Goal: Task Accomplishment & Management: Complete application form

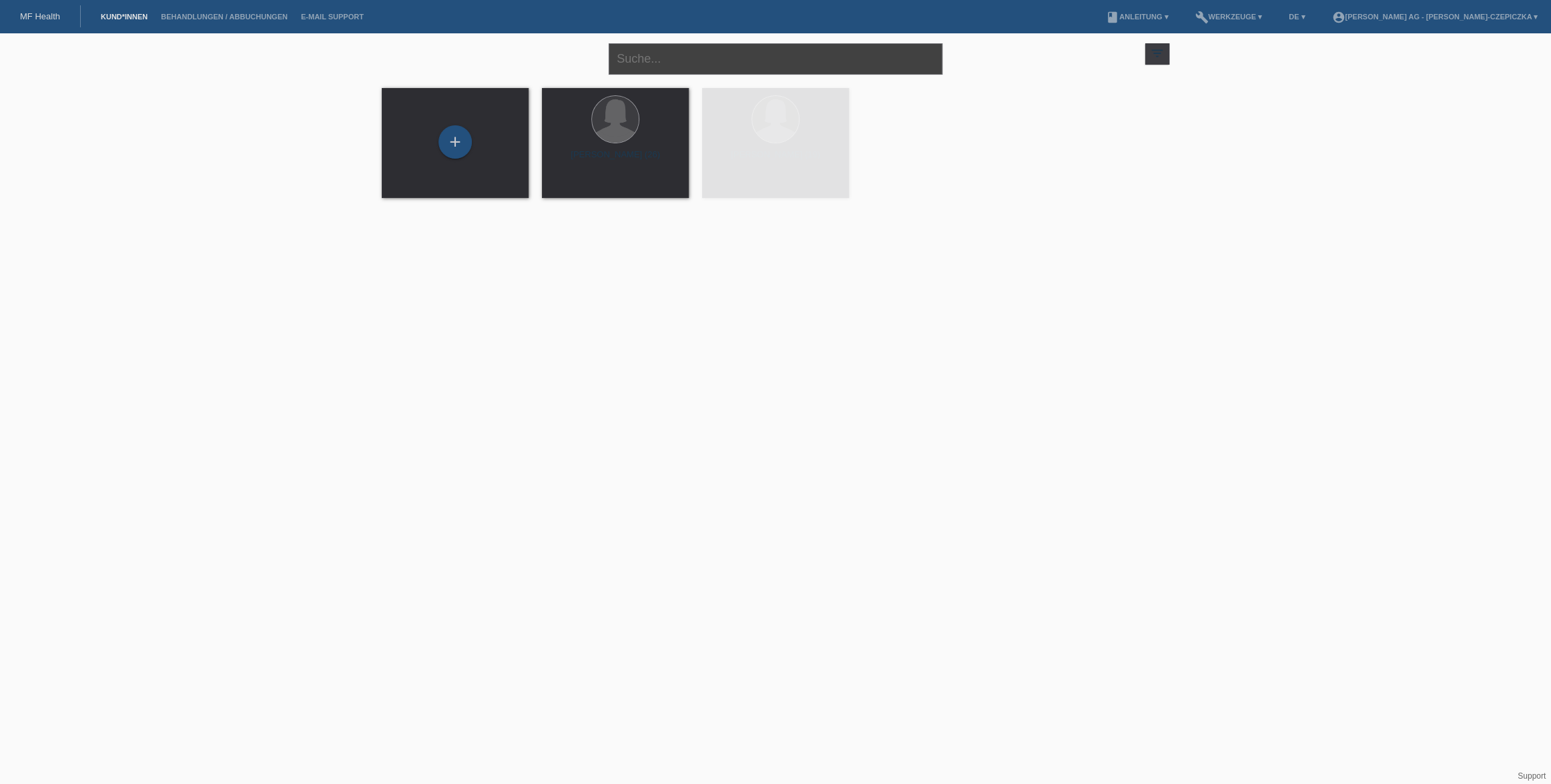
click at [706, 57] on input "text" at bounding box center [776, 58] width 334 height 31
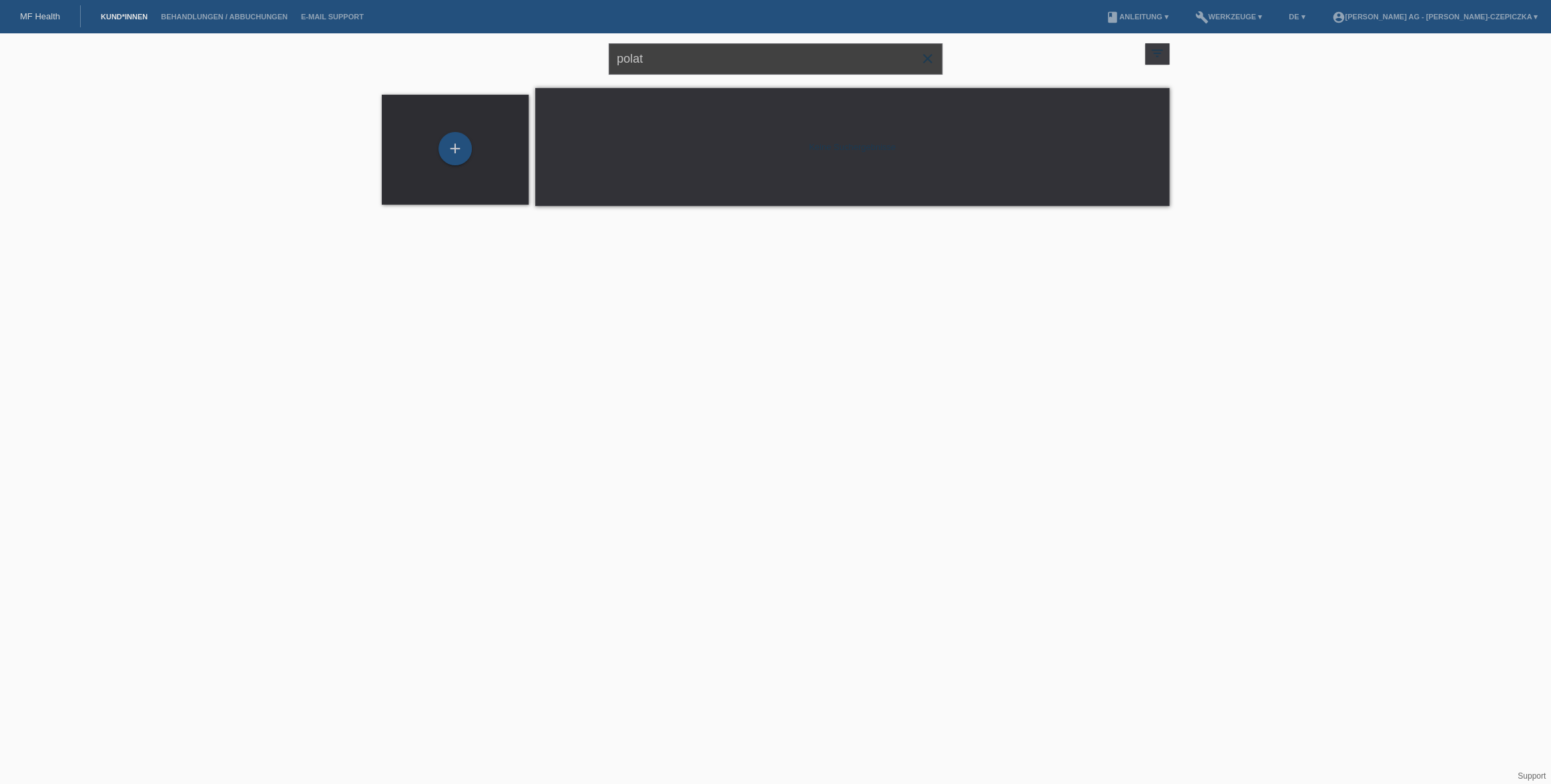
type input "polat"
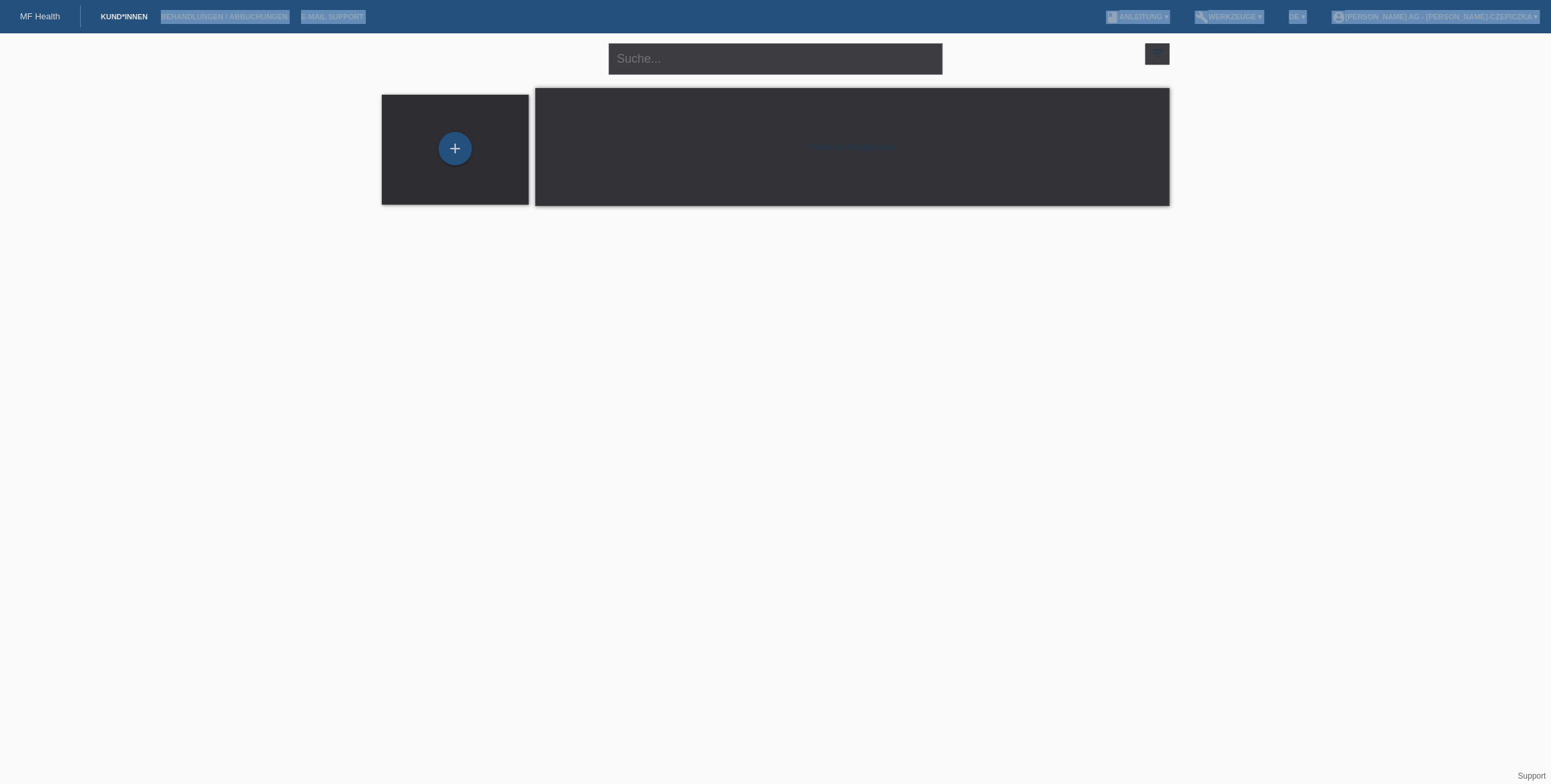
click at [138, 33] on body "MF Health Kund*innen Behandlungen / Abbuchungen E-Mail Support menu account_cir…" at bounding box center [776, 127] width 1551 height 188
click at [122, 15] on link "Kund*innen" at bounding box center [124, 17] width 60 height 8
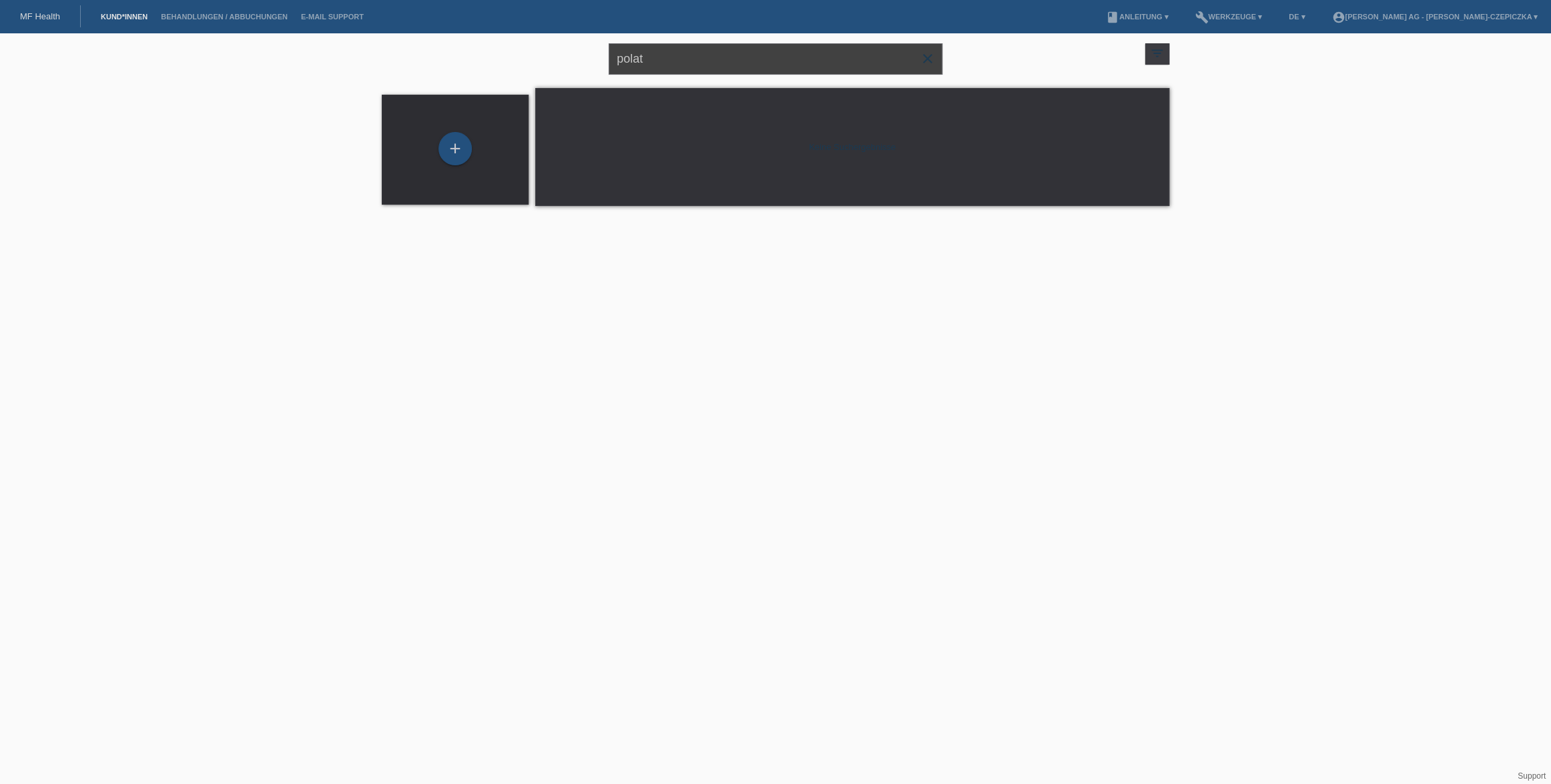
click at [661, 61] on input "polat" at bounding box center [776, 58] width 334 height 31
type input "michele"
click at [936, 63] on span "close" at bounding box center [927, 60] width 27 height 20
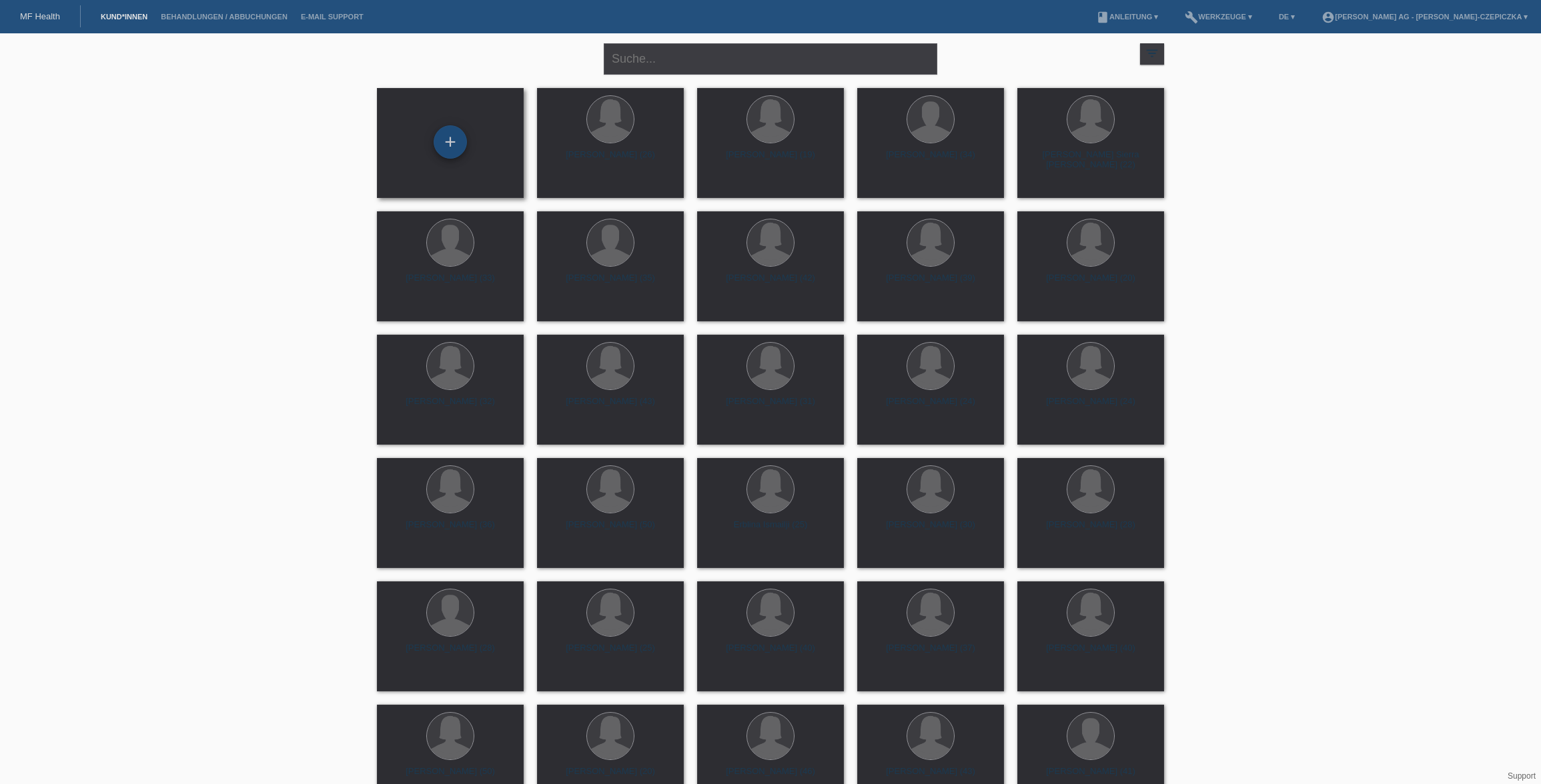
click at [446, 148] on div "+" at bounding box center [450, 142] width 33 height 33
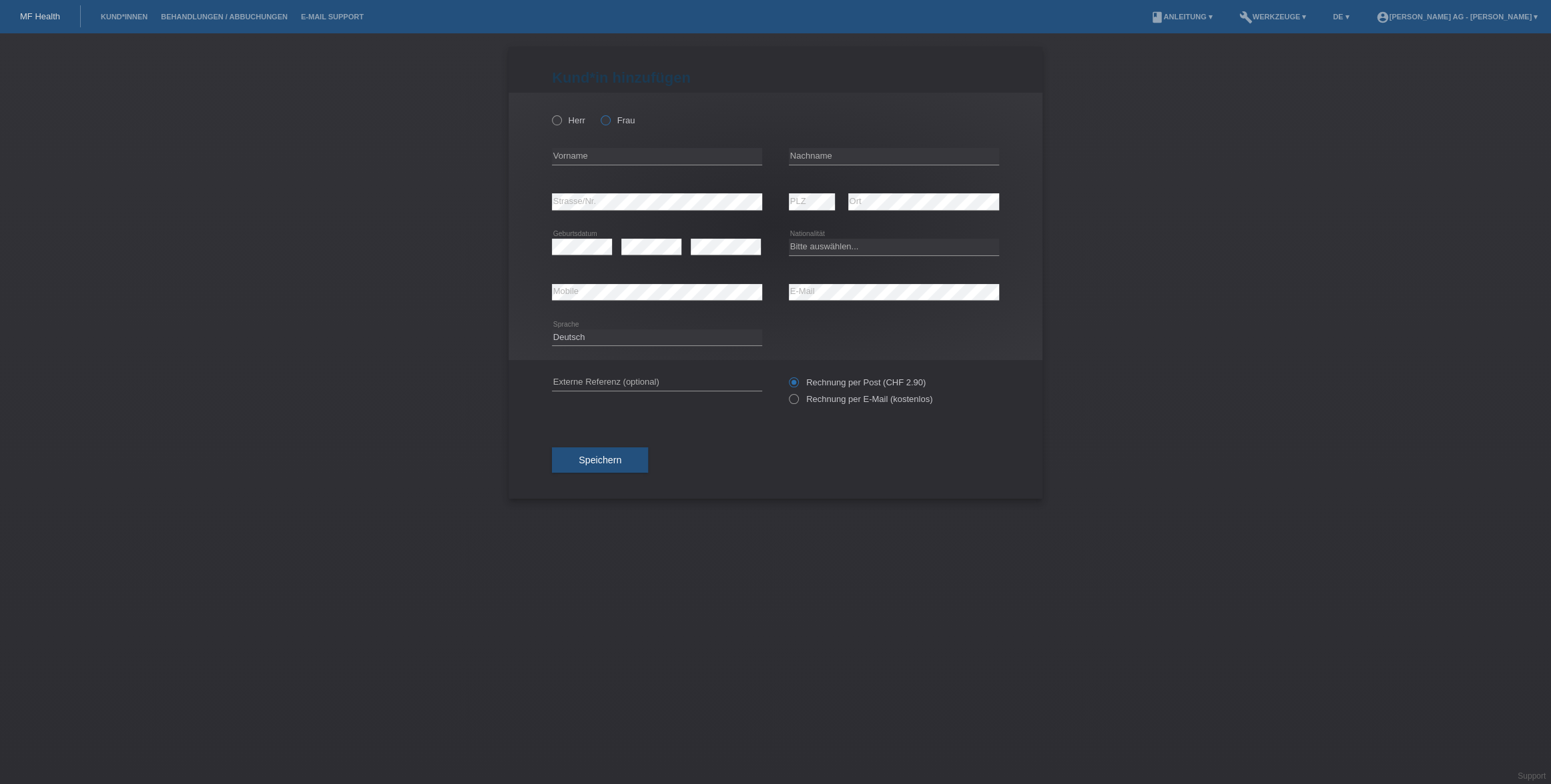
click at [599, 114] on icon at bounding box center [599, 114] width 0 height 0
click at [605, 120] on input "Frau" at bounding box center [605, 120] width 9 height 9
radio input "true"
click at [608, 158] on input "text" at bounding box center [657, 156] width 210 height 17
type input "Michele"
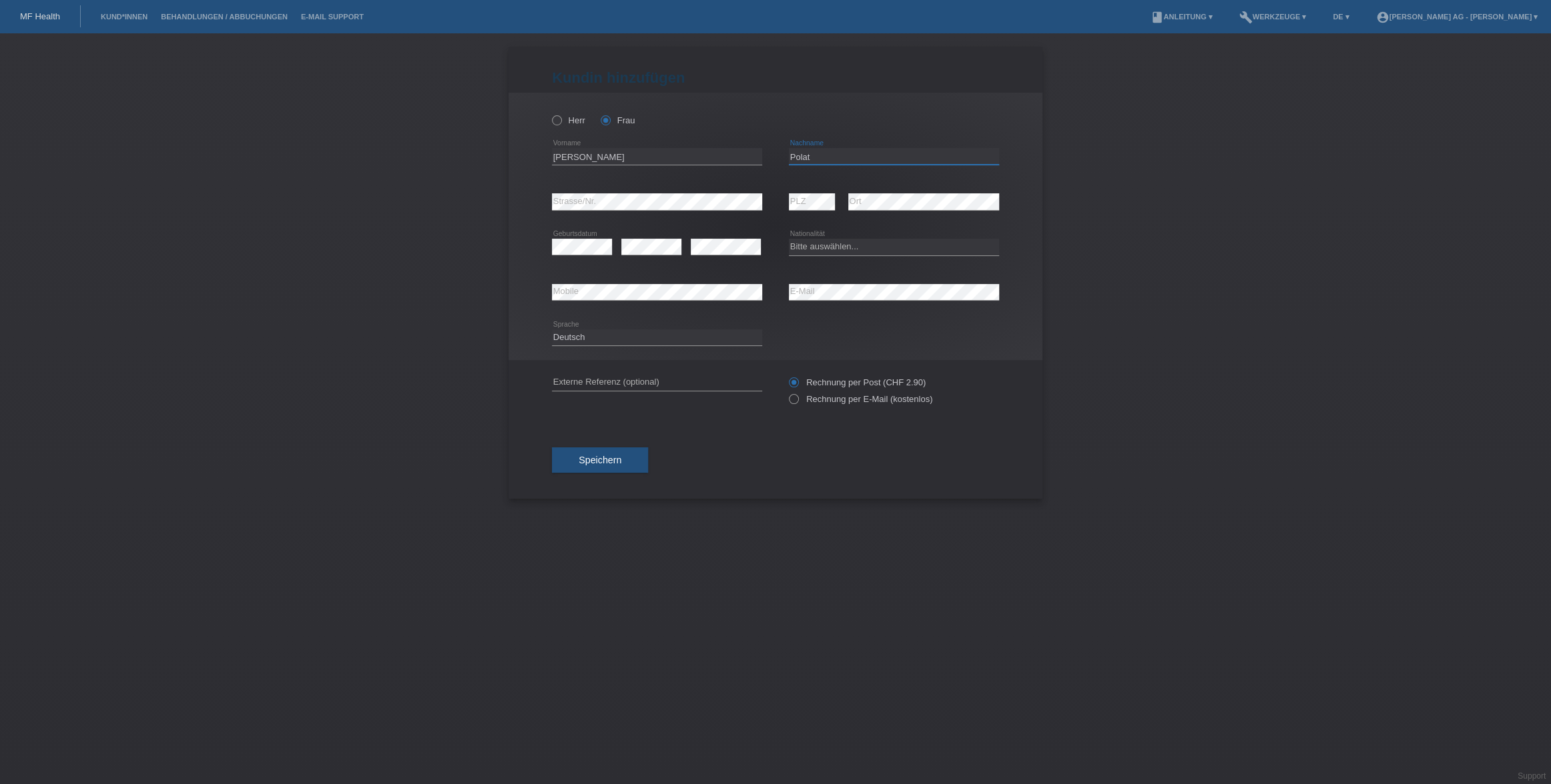
type input "Polat"
click at [841, 247] on select "Bitte auswählen... Schweiz Deutschland Liechtenstein Österreich ------------ Af…" at bounding box center [893, 247] width 210 height 16
select select "CH"
click at [788, 239] on select "Bitte auswählen... Schweiz Deutschland Liechtenstein Österreich ------------ Af…" at bounding box center [893, 247] width 210 height 16
click at [653, 385] on input "text" at bounding box center [657, 383] width 210 height 17
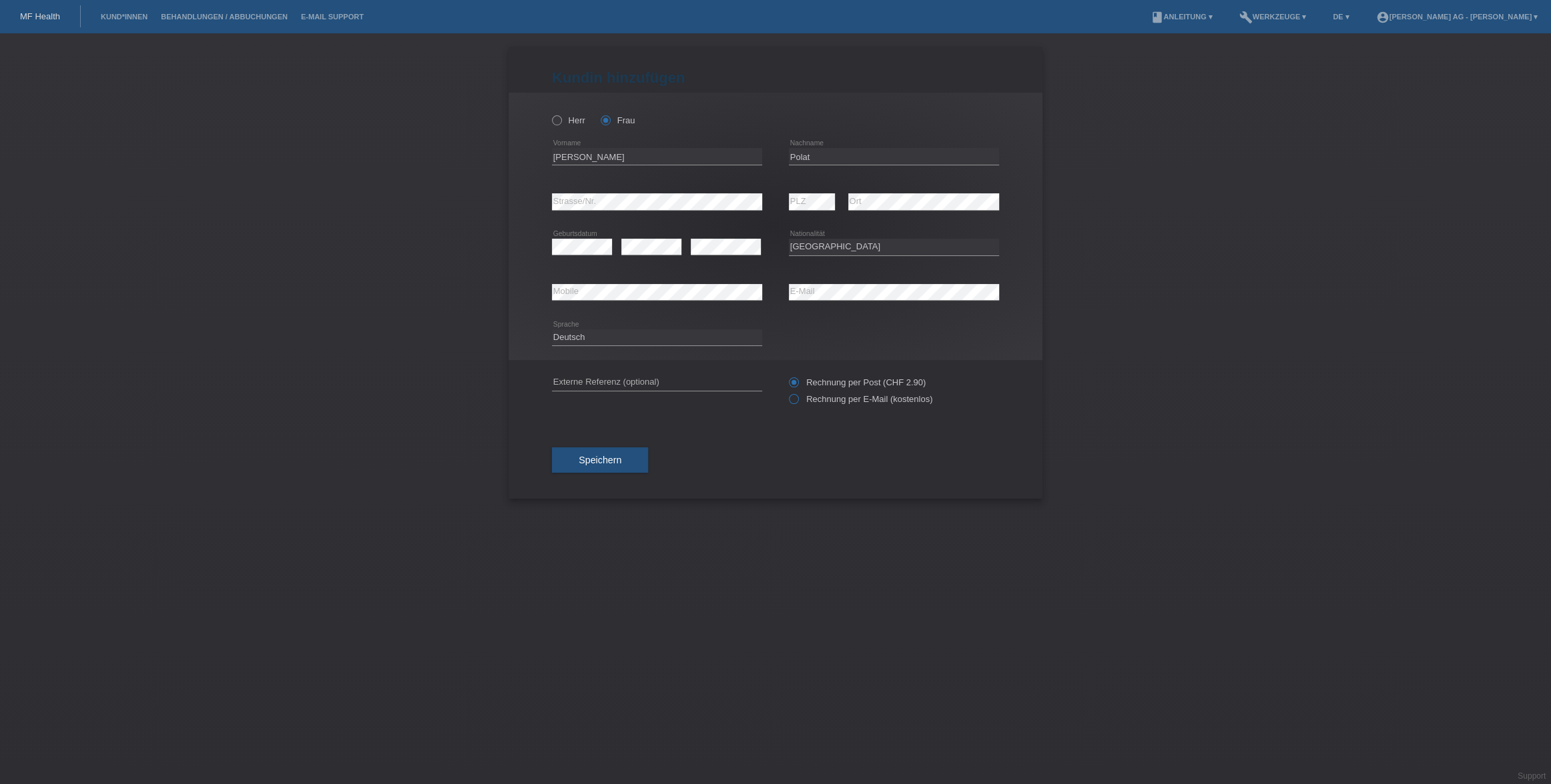
click at [786, 392] on icon at bounding box center [786, 392] width 0 height 0
click at [794, 395] on input "Rechnung per E-Mail (kostenlos)" at bounding box center [792, 402] width 9 height 17
radio input "true"
click at [694, 385] on input "text" at bounding box center [657, 383] width 210 height 17
type input "Treatments"
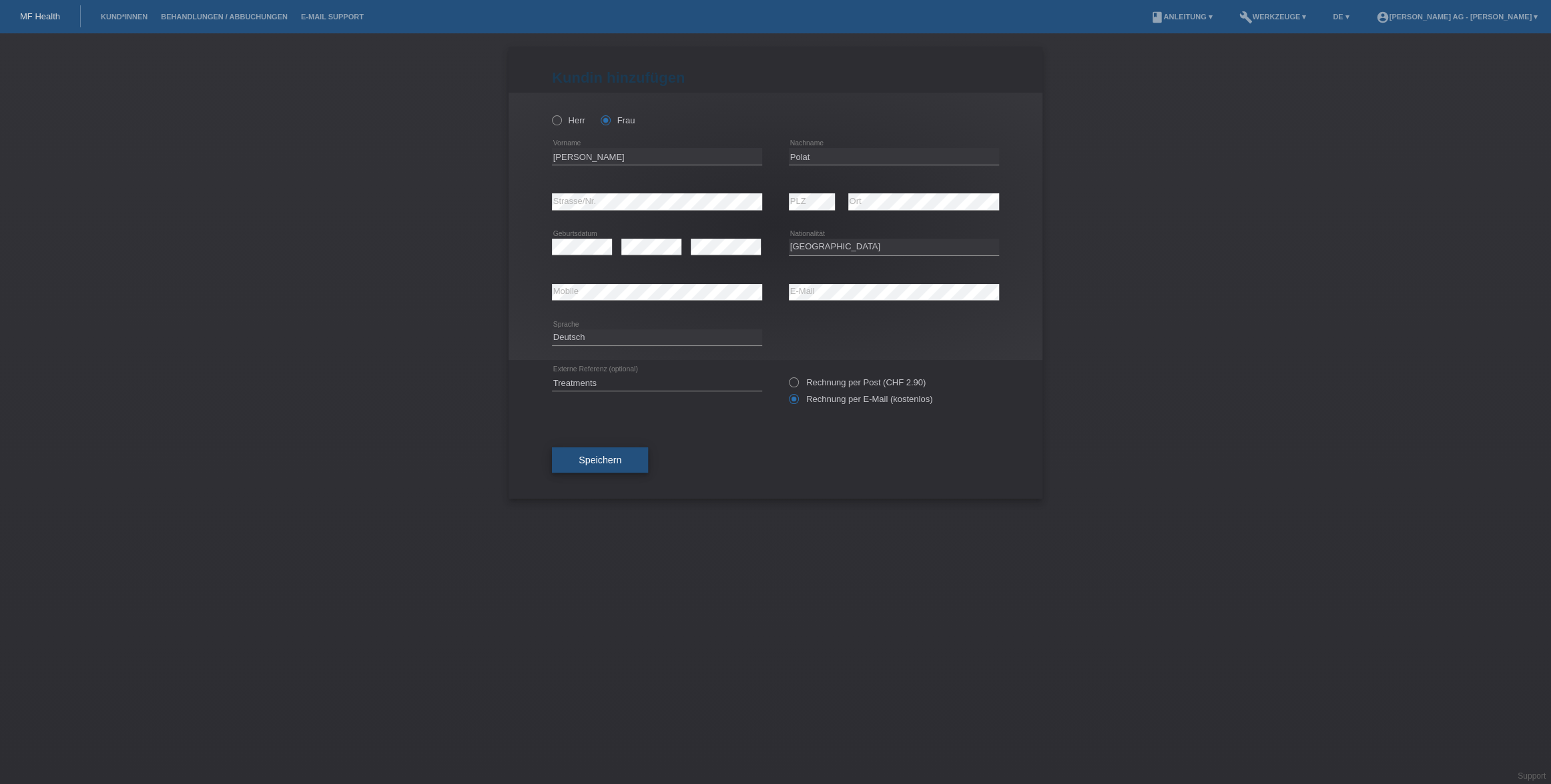
click at [603, 464] on span "Speichern" at bounding box center [600, 459] width 43 height 11
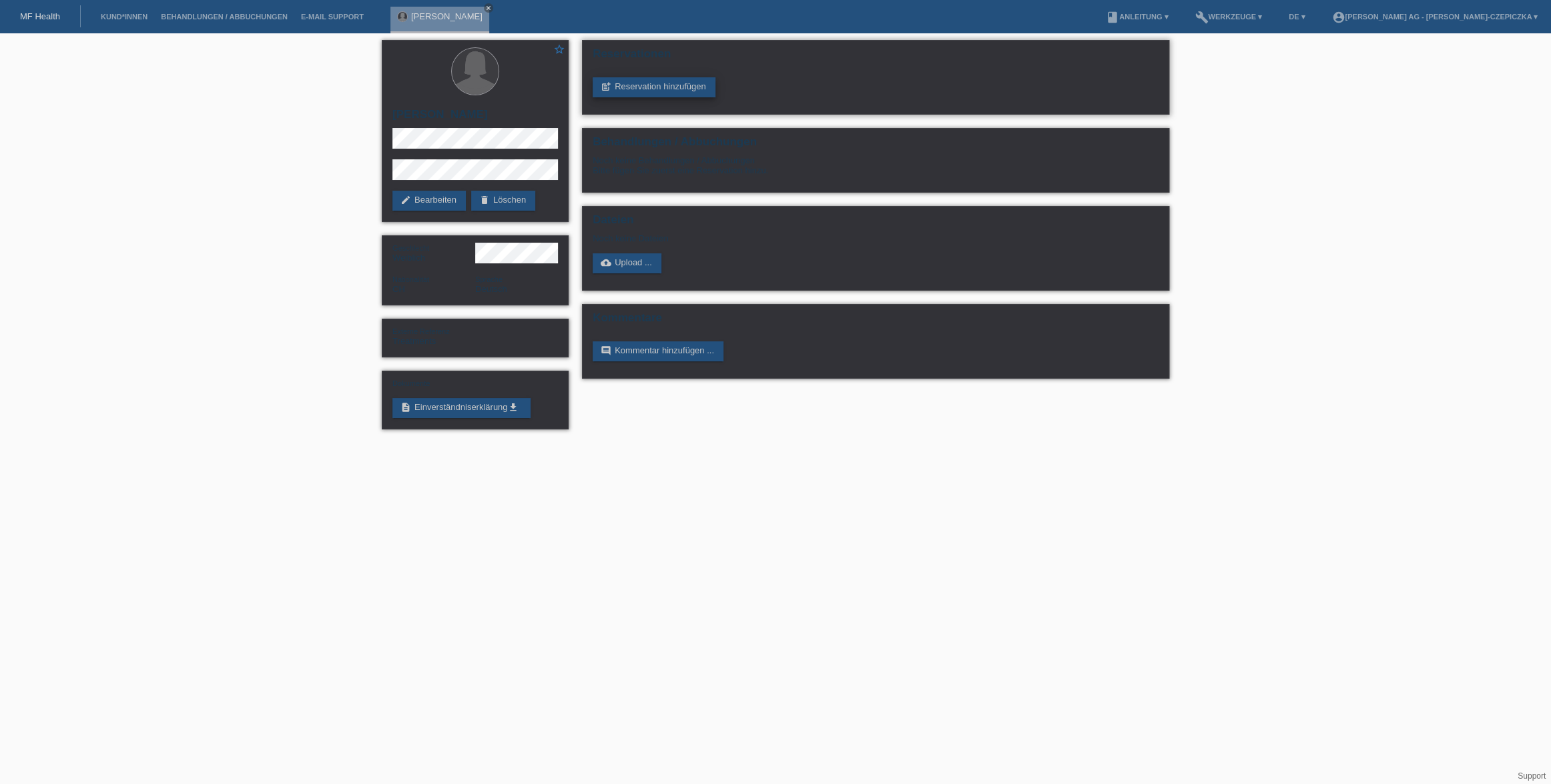
click at [644, 91] on link "post_add Reservation hinzufügen" at bounding box center [654, 87] width 123 height 20
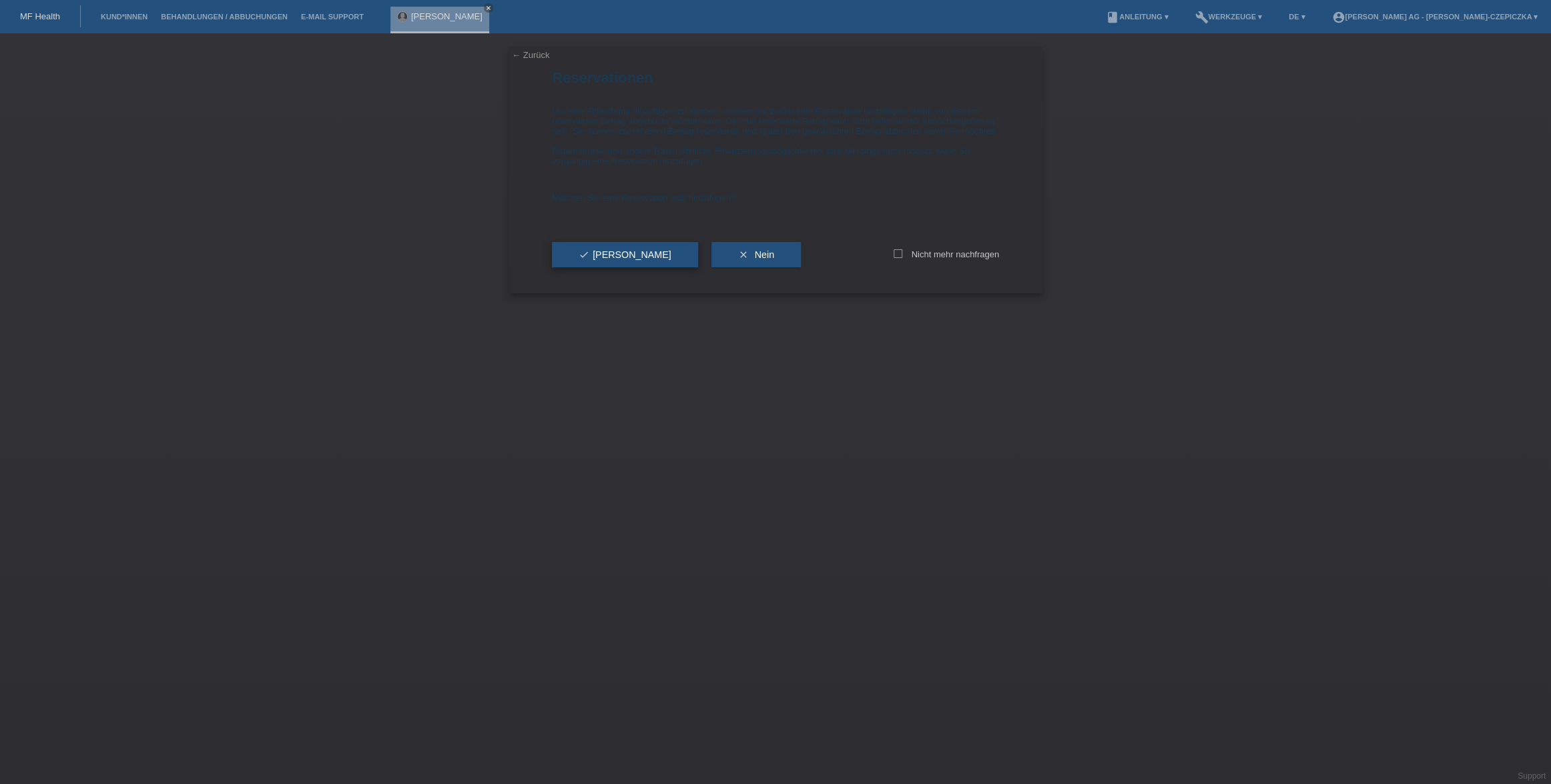
click at [600, 260] on span "check Ja" at bounding box center [625, 255] width 93 height 11
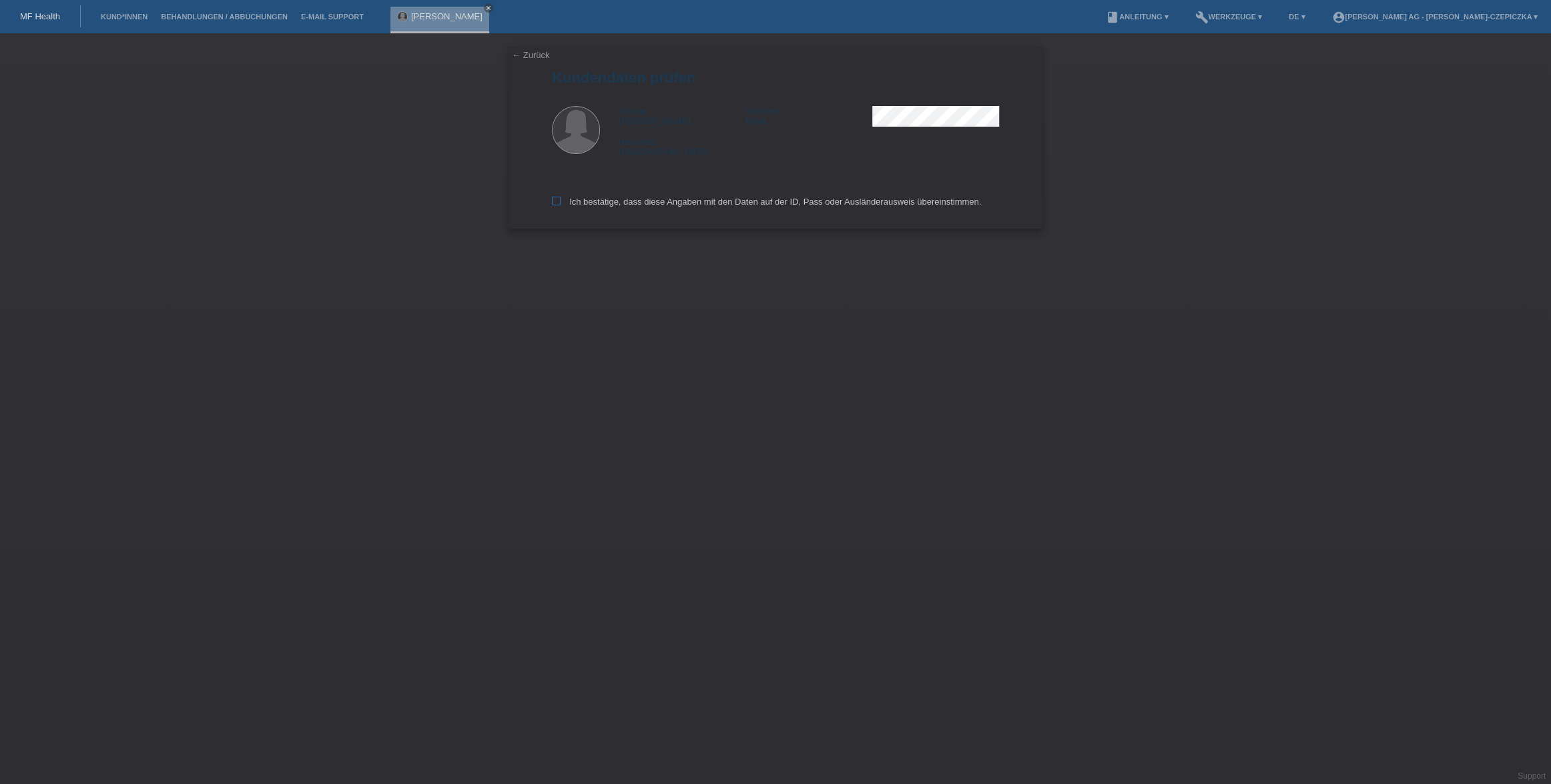
click at [560, 202] on icon at bounding box center [556, 201] width 9 height 9
click at [560, 202] on input "Ich bestätige, dass diese Angaben mit den Daten auf der ID, Pass oder Ausländer…" at bounding box center [556, 201] width 9 height 9
checkbox input "true"
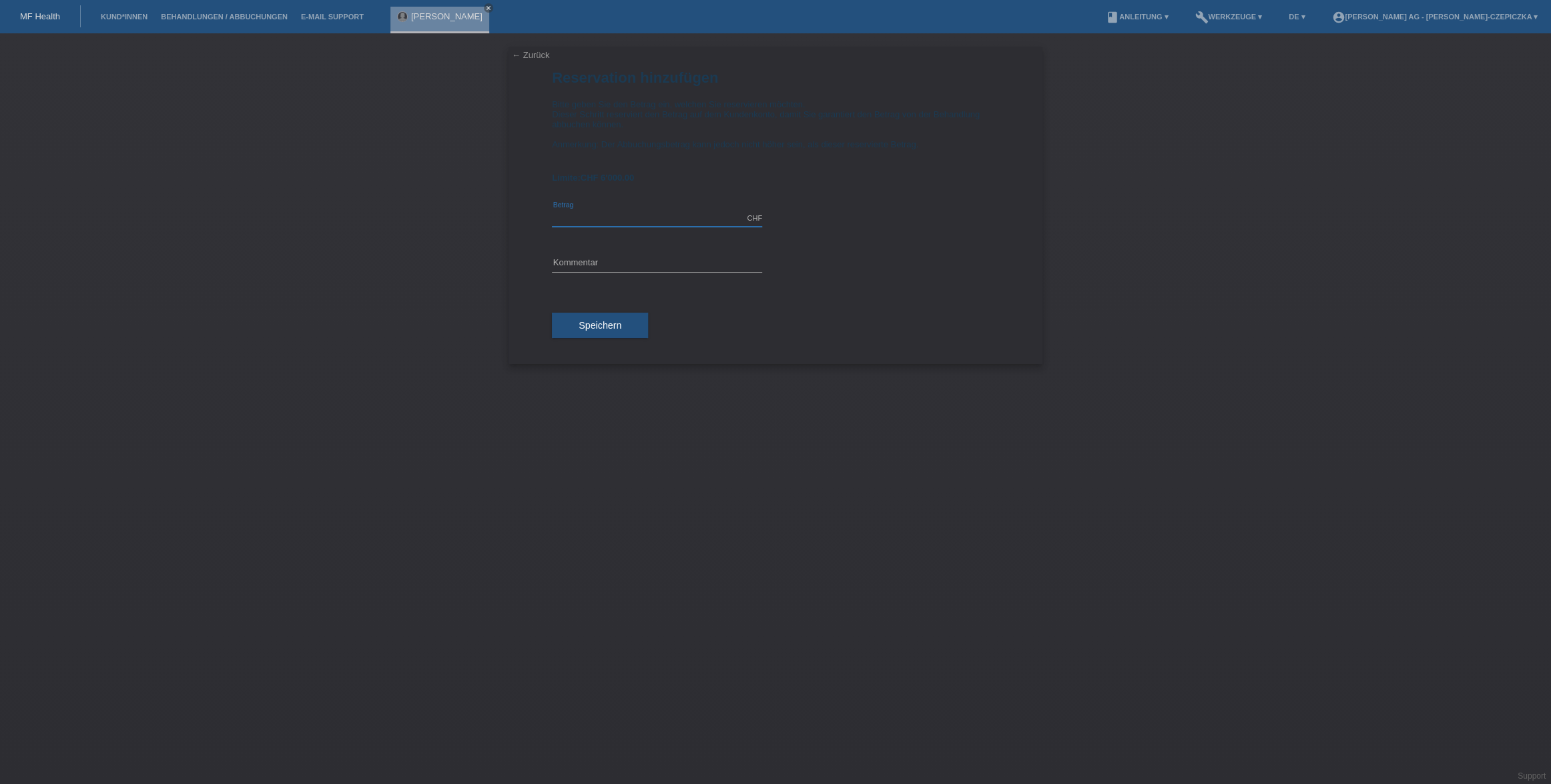
click at [658, 217] on input "text" at bounding box center [657, 218] width 210 height 17
type input "6000.00"
click at [639, 261] on input "text" at bounding box center [657, 264] width 210 height 17
type input "treatments"
click at [618, 327] on span "Speichern" at bounding box center [600, 326] width 43 height 11
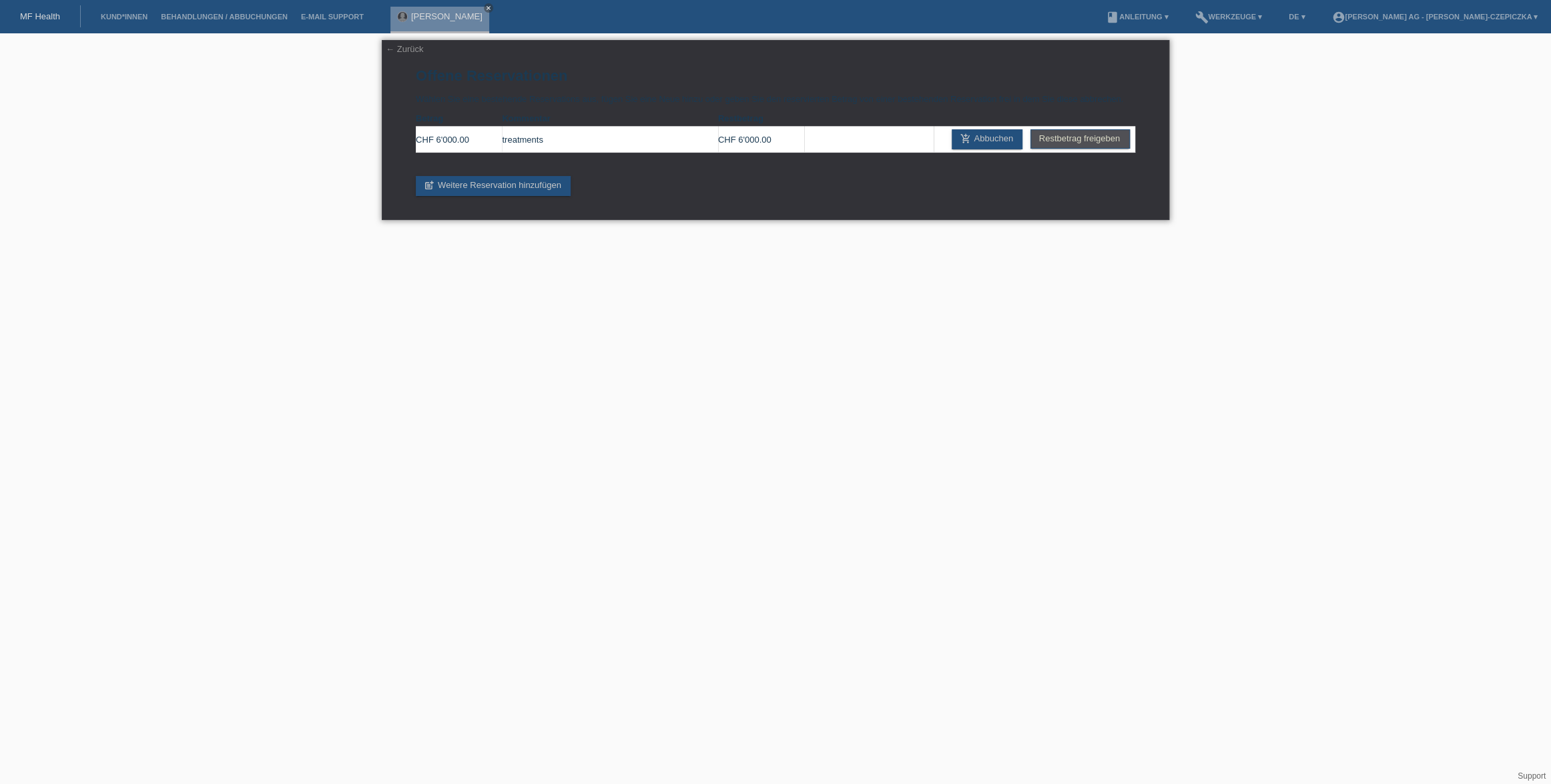
click at [395, 55] on div "← Zurück Offene Reservationen Wählen Sie eine bestehende Reservations aus, füge…" at bounding box center [776, 130] width 787 height 180
click at [388, 49] on link "← Zurück" at bounding box center [404, 49] width 37 height 10
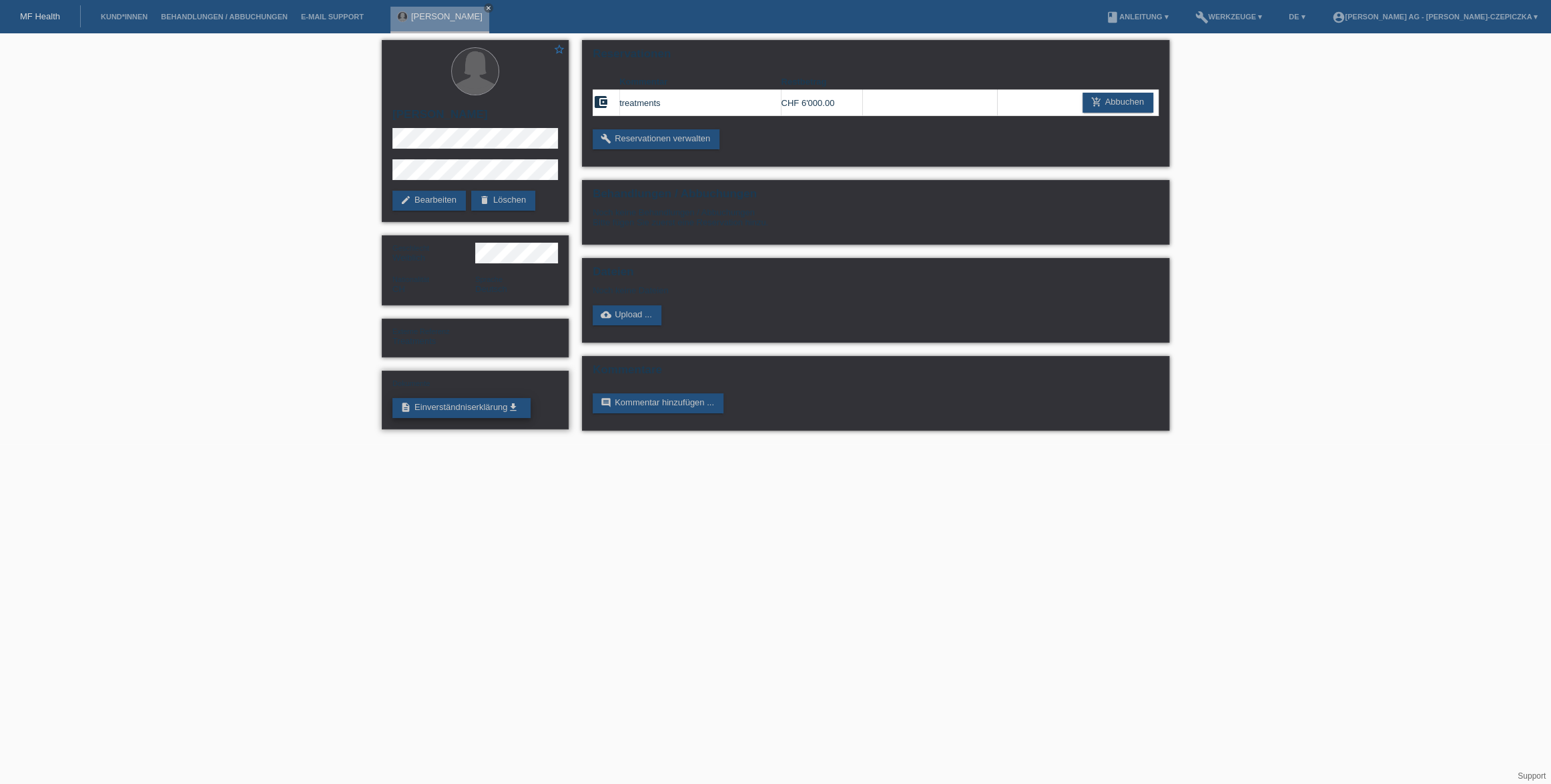
click at [508, 403] on link "description Einverständniserklärung get_app" at bounding box center [462, 408] width 138 height 20
